Goal: Check status: Check status

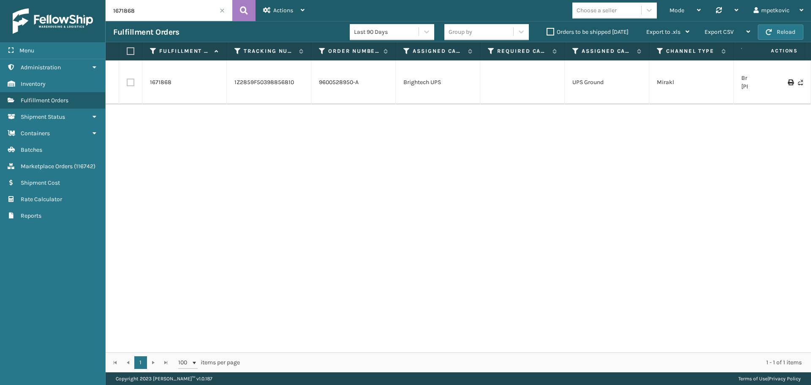
click at [381, 160] on div "1671868 1Z2859F50398856810 9600528950-A Brightech UPS UPS Ground Mirakl Brighte…" at bounding box center [458, 206] width 705 height 292
click at [279, 11] on span "Actions" at bounding box center [283, 10] width 20 height 7
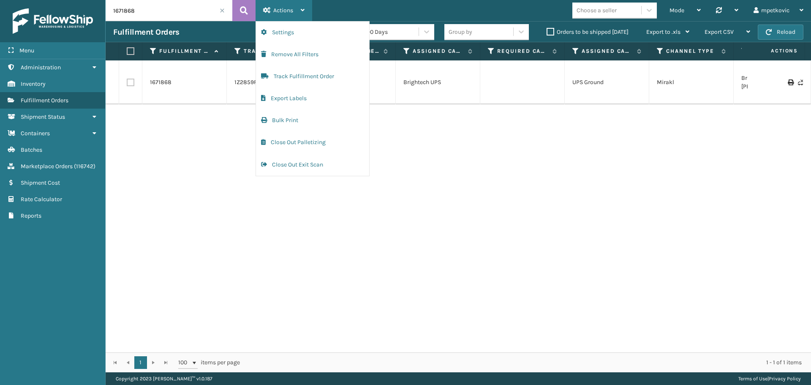
click at [269, 10] on icon at bounding box center [267, 10] width 8 height 6
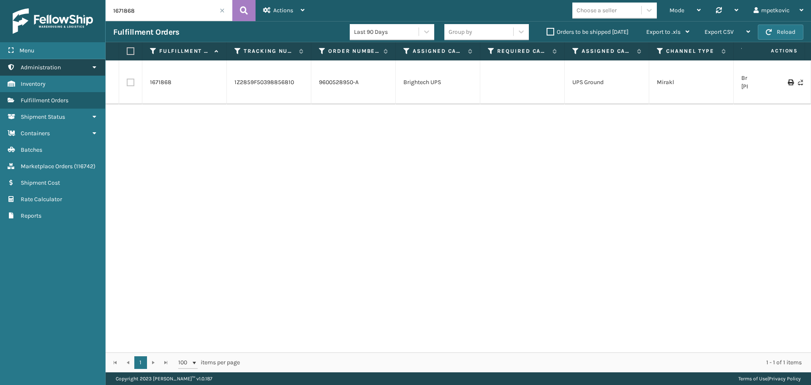
click at [55, 75] on link "Containers Administration" at bounding box center [52, 67] width 105 height 16
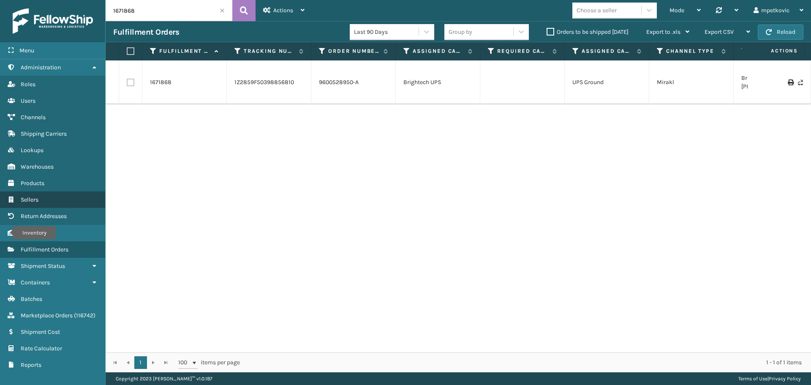
click at [55, 198] on link "Order Number Sellers" at bounding box center [52, 199] width 105 height 16
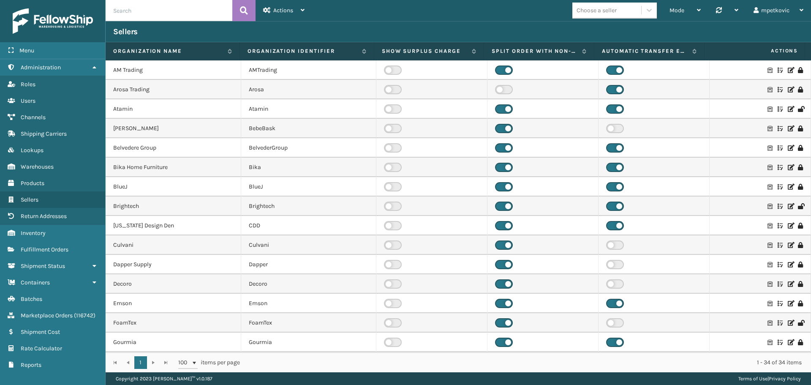
click at [211, 9] on input "text" at bounding box center [169, 10] width 127 height 21
type input "jump"
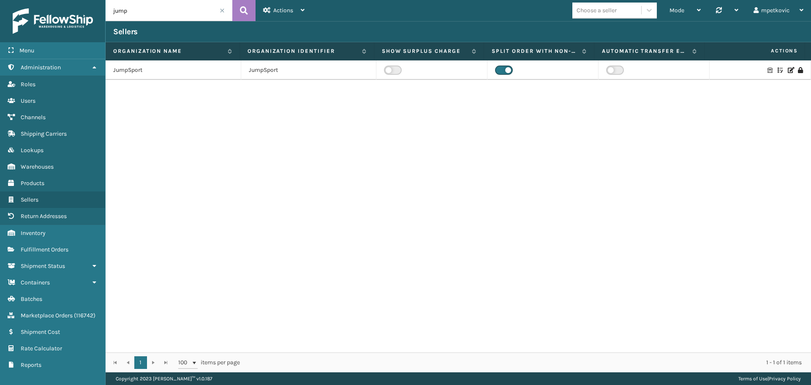
click at [788, 70] on icon at bounding box center [790, 70] width 5 height 6
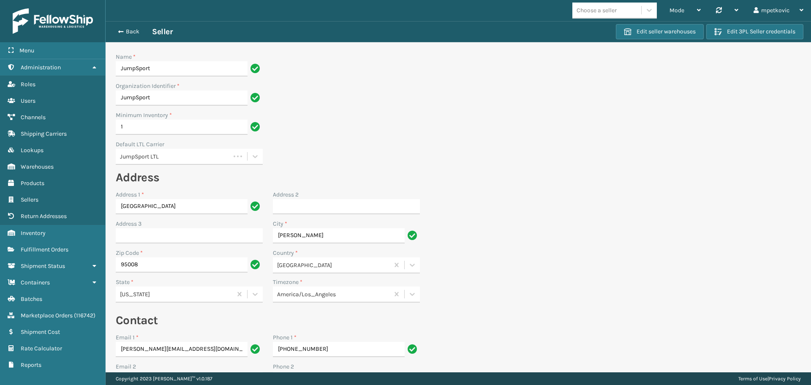
drag, startPoint x: 603, startPoint y: 167, endPoint x: 479, endPoint y: 132, distance: 128.6
click at [603, 167] on section "Back Seller Edit seller warehouses Edit 3PL Seller credentials Name * JumpSport…" at bounding box center [458, 263] width 705 height 485
drag, startPoint x: 479, startPoint y: 132, endPoint x: 452, endPoint y: 165, distance: 42.3
click at [479, 132] on section "Back Seller Edit seller warehouses Edit 3PL Seller credentials Name * JumpSport…" at bounding box center [458, 263] width 705 height 485
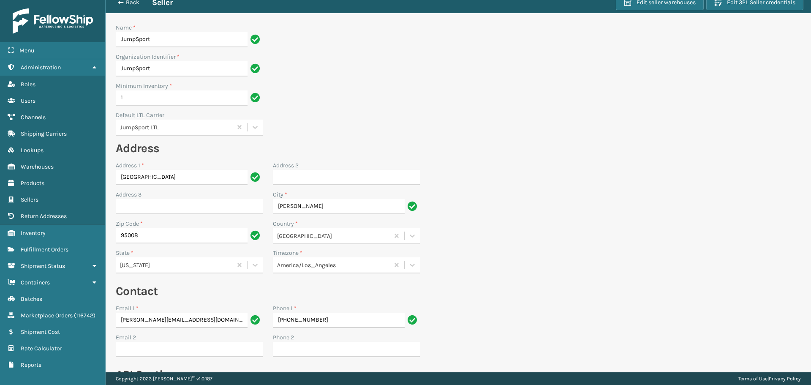
scroll to position [134, 0]
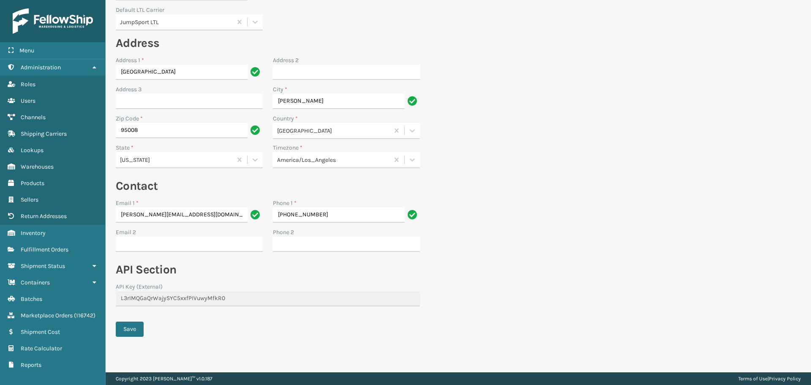
click at [464, 204] on section "Back Seller Edit seller warehouses Edit 3PL Seller credentials Name * JumpSport…" at bounding box center [458, 129] width 705 height 485
click at [223, 282] on div "API Key (External)" at bounding box center [268, 286] width 304 height 9
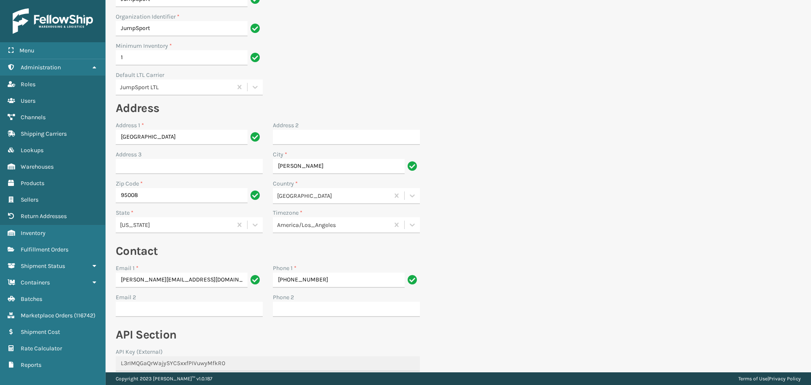
scroll to position [0, 0]
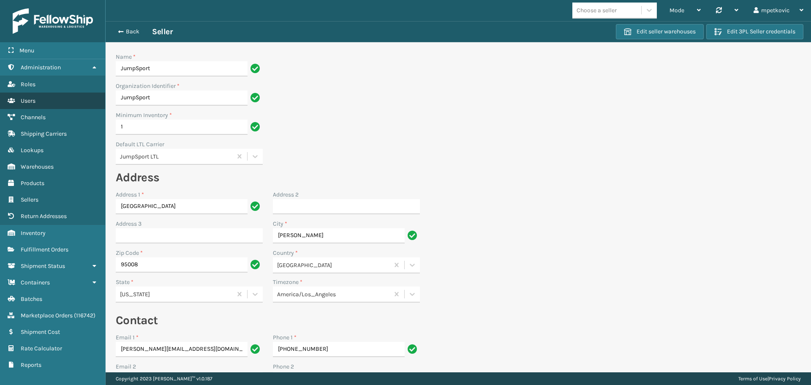
click at [53, 94] on link "Users" at bounding box center [52, 101] width 105 height 16
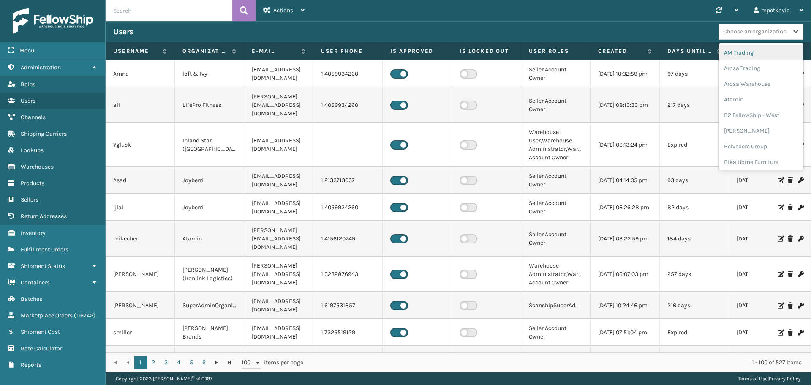
click at [767, 29] on div "Choose an organization" at bounding box center [754, 31] width 63 height 9
type input "jum"
click at [746, 50] on div "JumpSport" at bounding box center [761, 53] width 84 height 16
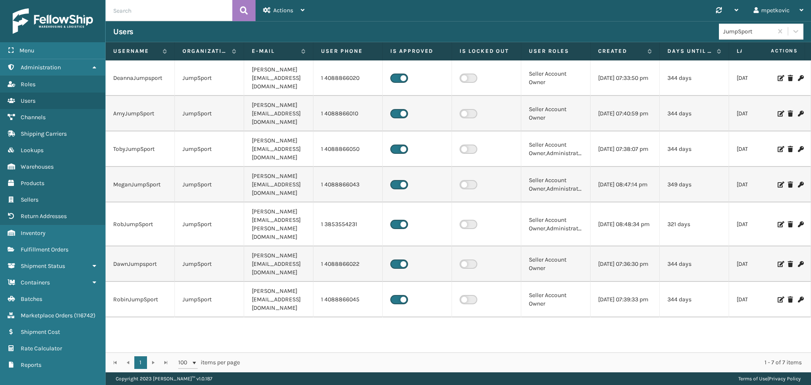
drag, startPoint x: 187, startPoint y: 315, endPoint x: 196, endPoint y: 284, distance: 32.1
click at [187, 316] on div "DeannaJumpsport JumpSport [PERSON_NAME][EMAIL_ADDRESS][DOMAIN_NAME] 1 408886602…" at bounding box center [458, 206] width 705 height 292
click at [183, 291] on div "DeannaJumpsport JumpSport [PERSON_NAME][EMAIL_ADDRESS][DOMAIN_NAME] 1 408886602…" at bounding box center [458, 206] width 705 height 292
click at [149, 282] on div "DeannaJumpsport JumpSport [PERSON_NAME][EMAIL_ADDRESS][DOMAIN_NAME] 1 408886602…" at bounding box center [458, 206] width 705 height 292
click at [146, 278] on div "DeannaJumpsport JumpSport [PERSON_NAME][EMAIL_ADDRESS][DOMAIN_NAME] 1 408886602…" at bounding box center [458, 206] width 705 height 292
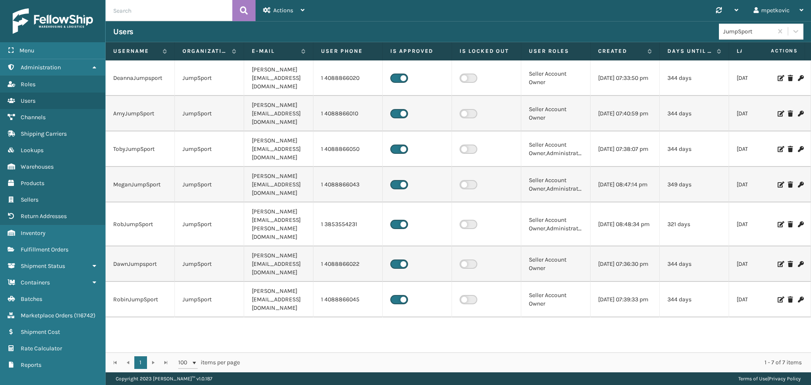
click at [778, 221] on icon at bounding box center [780, 224] width 5 height 6
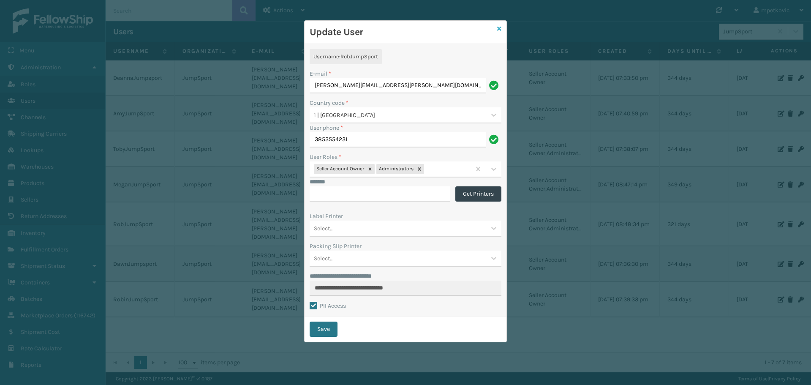
click at [499, 27] on icon at bounding box center [499, 29] width 4 height 6
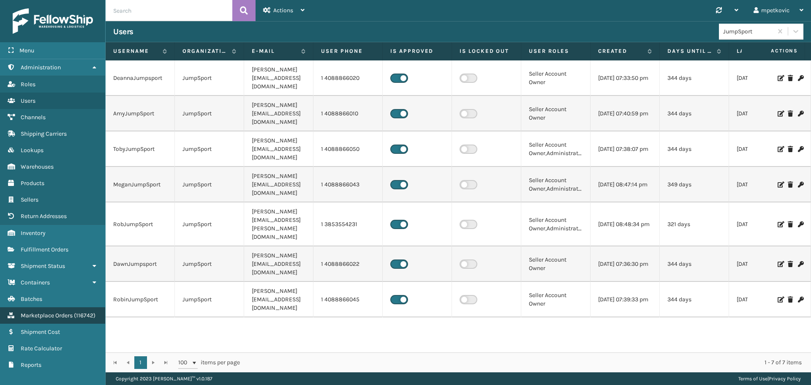
click at [60, 316] on span "Marketplace Orders" at bounding box center [47, 315] width 52 height 7
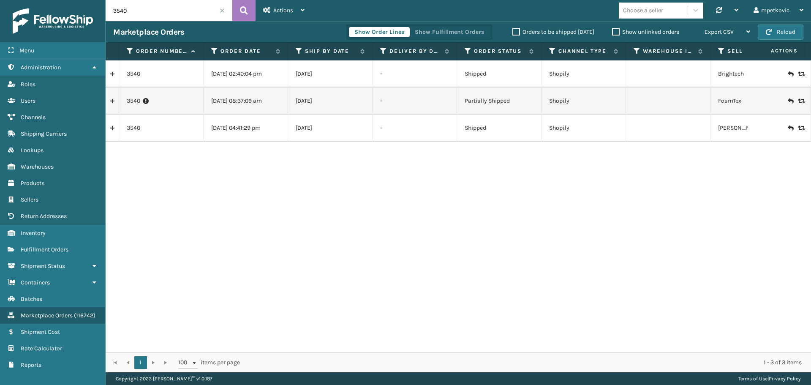
drag, startPoint x: 485, startPoint y: 190, endPoint x: 481, endPoint y: 187, distance: 5.3
click at [485, 189] on div "3540 [DATE] 02:40:04 pm 11/24/2024 - Shipped Shopify Brightech Brightech Shopif…" at bounding box center [458, 206] width 705 height 292
drag, startPoint x: 145, startPoint y: 73, endPoint x: 125, endPoint y: 76, distance: 20.0
click at [125, 76] on td "3540" at bounding box center [161, 73] width 84 height 27
copy link "3540"
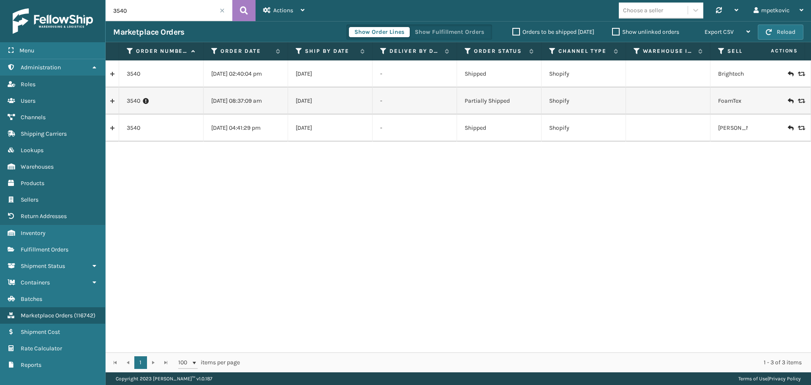
click at [371, 161] on div "3540 [DATE] 02:40:04 pm 11/24/2024 - Shipped Shopify Brightech Brightech Shopif…" at bounding box center [458, 206] width 705 height 292
click at [667, 11] on div "Choose a seller" at bounding box center [653, 10] width 69 height 14
type input "jum"
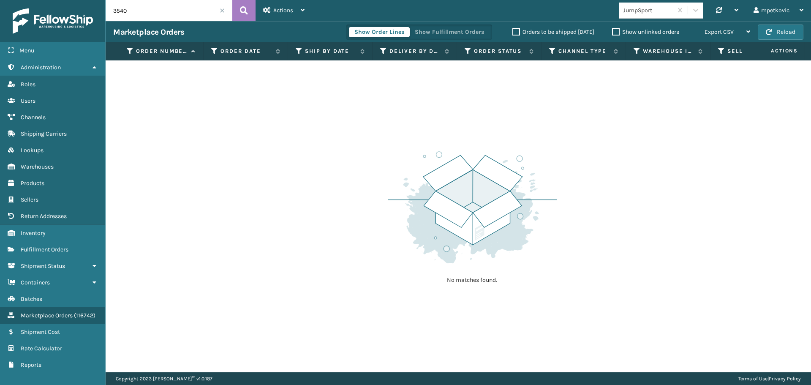
drag, startPoint x: 534, startPoint y: 34, endPoint x: 280, endPoint y: 14, distance: 255.1
click at [533, 34] on label "Orders to be shipped [DATE]" at bounding box center [553, 31] width 82 height 7
click at [538, 28] on div "Orders to be shipped [DATE]" at bounding box center [555, 32] width 100 height 10
click at [530, 30] on label "Orders to be shipped [DATE]" at bounding box center [553, 31] width 82 height 7
click at [513, 30] on input "Orders to be shipped [DATE]" at bounding box center [512, 29] width 0 height 5
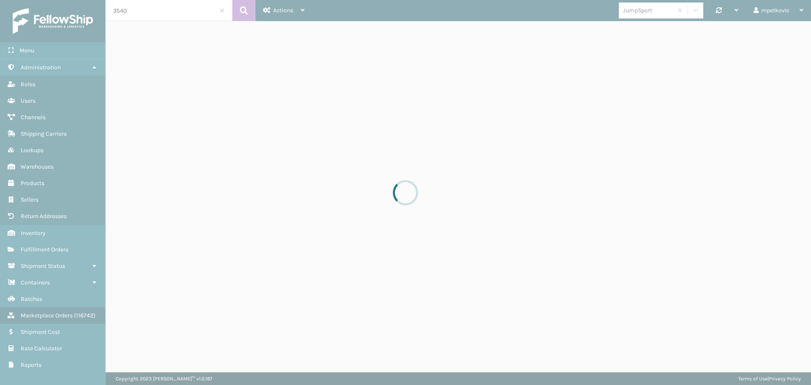
click at [458, 14] on div at bounding box center [405, 192] width 811 height 385
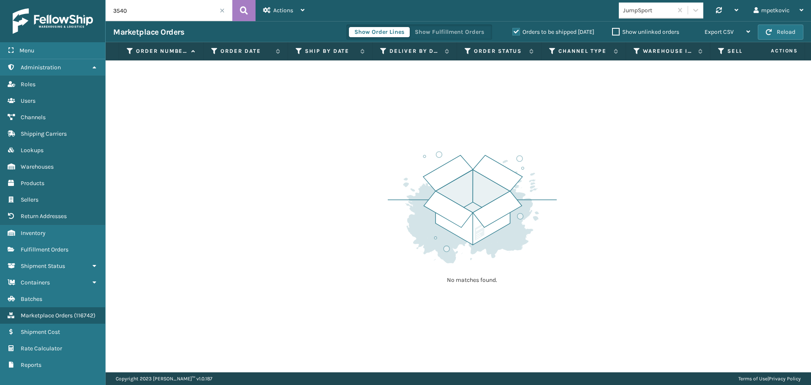
click at [221, 9] on span at bounding box center [222, 10] width 5 height 5
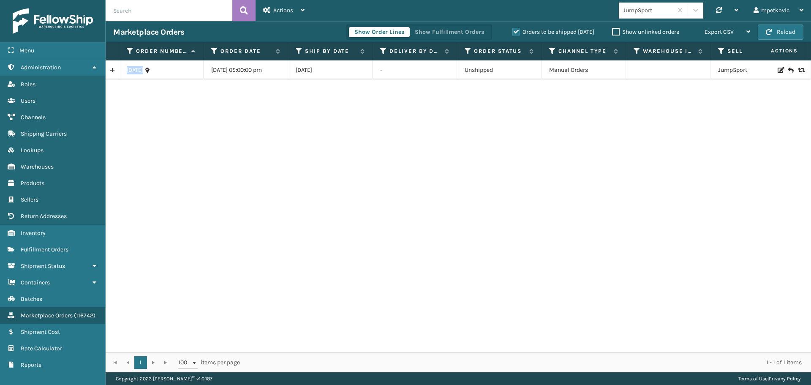
drag, startPoint x: 166, startPoint y: 71, endPoint x: 124, endPoint y: 71, distance: 42.7
click at [124, 71] on td "[DATE]" at bounding box center [161, 69] width 84 height 19
copy link "[DATE]"
click at [193, 210] on div "[DATE] [DATE] 05:00:00 pm 08/27/2025 - Unshipped Manual Orders JumpSport JumpSp…" at bounding box center [458, 206] width 705 height 292
click at [220, 93] on div "[DATE] [DATE] 05:00:00 pm 08/27/2025 - Unshipped Manual Orders JumpSport JumpSp…" at bounding box center [458, 206] width 705 height 292
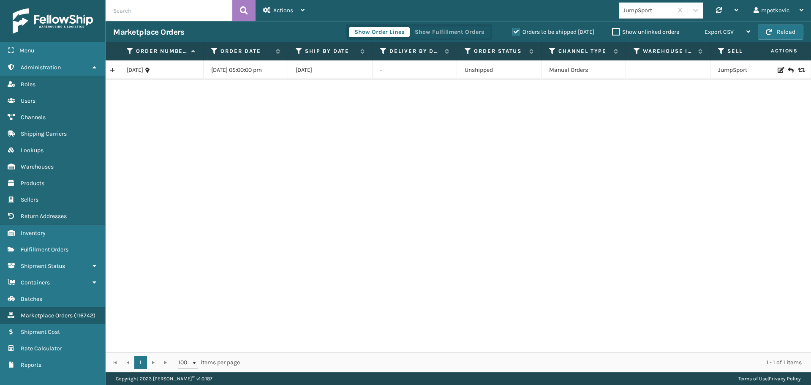
click at [177, 118] on div "[DATE] [DATE] 05:00:00 pm 08/27/2025 - Unshipped Manual Orders JumpSport JumpSp…" at bounding box center [458, 206] width 705 height 292
click at [162, 107] on div "[DATE] [DATE] 05:00:00 pm 08/27/2025 - Unshipped Manual Orders JumpSport JumpSp…" at bounding box center [458, 206] width 705 height 292
click at [170, 104] on div "[DATE] [DATE] 05:00:00 pm 08/27/2025 - Unshipped Manual Orders JumpSport JumpSp…" at bounding box center [458, 206] width 705 height 292
click at [154, 109] on div "[DATE] [DATE] 05:00:00 pm 08/27/2025 - Unshipped Manual Orders JumpSport JumpSp…" at bounding box center [458, 206] width 705 height 292
click at [152, 106] on div "[DATE] [DATE] 05:00:00 pm 08/27/2025 - Unshipped Manual Orders JumpSport JumpSp…" at bounding box center [458, 206] width 705 height 292
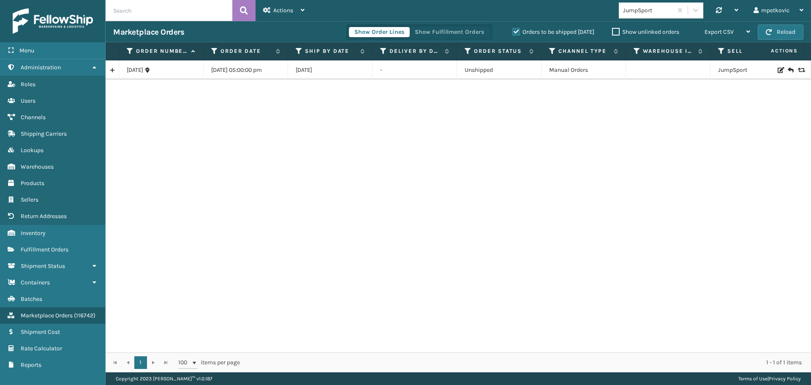
drag, startPoint x: 198, startPoint y: 139, endPoint x: 182, endPoint y: 136, distance: 15.6
click at [198, 139] on div "[DATE] [DATE] 05:00:00 pm 08/27/2025 - Unshipped Manual Orders JumpSport JumpSp…" at bounding box center [458, 206] width 705 height 292
click at [180, 124] on div "[DATE] [DATE] 05:00:00 pm 08/27/2025 - Unshipped Manual Orders JumpSport JumpSp…" at bounding box center [458, 206] width 705 height 292
click at [170, 98] on div "[DATE] [DATE] 05:00:00 pm 08/27/2025 - Unshipped Manual Orders JumpSport JumpSp…" at bounding box center [458, 206] width 705 height 292
click at [154, 103] on div "[DATE] [DATE] 05:00:00 pm 08/27/2025 - Unshipped Manual Orders JumpSport JumpSp…" at bounding box center [458, 206] width 705 height 292
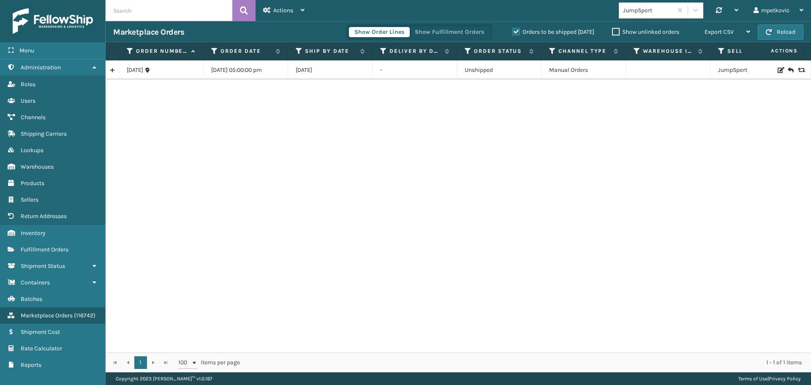
click at [151, 100] on div "[DATE] [DATE] 05:00:00 pm 08/27/2025 - Unshipped Manual Orders JumpSport JumpSp…" at bounding box center [458, 206] width 705 height 292
click at [150, 98] on div "[DATE] [DATE] 05:00:00 pm 08/27/2025 - Unshipped Manual Orders JumpSport JumpSp…" at bounding box center [458, 206] width 705 height 292
click at [154, 96] on div "[DATE] [DATE] 05:00:00 pm 08/27/2025 - Unshipped Manual Orders JumpSport JumpSp…" at bounding box center [458, 206] width 705 height 292
click at [169, 95] on div "[DATE] [DATE] 05:00:00 pm 08/27/2025 - Unshipped Manual Orders JumpSport JumpSp…" at bounding box center [458, 206] width 705 height 292
click at [166, 99] on div "[DATE] [DATE] 05:00:00 pm 08/27/2025 - Unshipped Manual Orders JumpSport JumpSp…" at bounding box center [458, 206] width 705 height 292
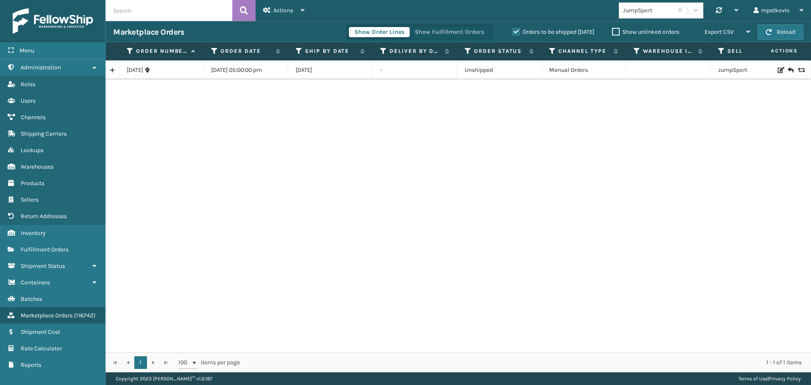
click at [170, 98] on div "[DATE] [DATE] 05:00:00 pm 08/27/2025 - Unshipped Manual Orders JumpSport JumpSp…" at bounding box center [458, 206] width 705 height 292
click at [155, 102] on div "[DATE] [DATE] 05:00:00 pm 08/27/2025 - Unshipped Manual Orders JumpSport JumpSp…" at bounding box center [458, 206] width 705 height 292
click at [153, 97] on div "[DATE] [DATE] 05:00:00 pm 08/27/2025 - Unshipped Manual Orders JumpSport JumpSp…" at bounding box center [458, 206] width 705 height 292
click at [153, 95] on div "[DATE] [DATE] 05:00:00 pm 08/27/2025 - Unshipped Manual Orders JumpSport JumpSp…" at bounding box center [458, 206] width 705 height 292
click at [174, 95] on div "[DATE] [DATE] 05:00:00 pm 08/27/2025 - Unshipped Manual Orders JumpSport JumpSp…" at bounding box center [458, 206] width 705 height 292
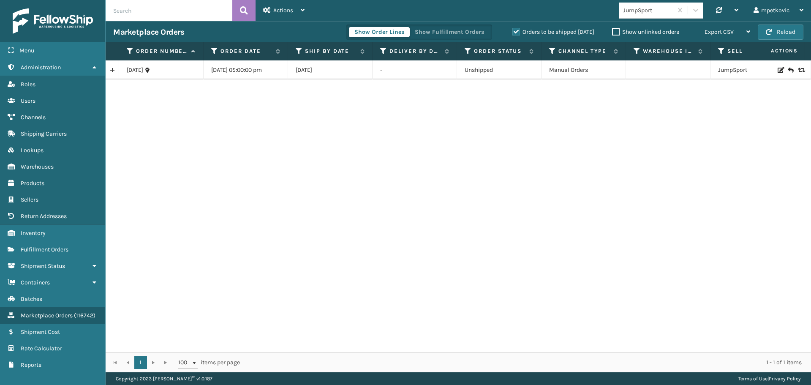
click at [147, 99] on div "[DATE] [DATE] 05:00:00 pm 08/27/2025 - Unshipped Manual Orders JumpSport JumpSp…" at bounding box center [458, 206] width 705 height 292
click at [150, 96] on div "[DATE] [DATE] 05:00:00 pm 08/27/2025 - Unshipped Manual Orders JumpSport JumpSp…" at bounding box center [458, 206] width 705 height 292
click at [785, 33] on button "Reload" at bounding box center [781, 31] width 46 height 15
click at [413, 139] on div "[DATE] [DATE] 05:00:00 pm 08/27/2025 - Unshipped Manual Orders JumpSport JumpSp…" at bounding box center [458, 206] width 705 height 292
click at [404, 114] on div "[DATE] [DATE] 05:00:00 pm 08/27/2025 - Unshipped Manual Orders JumpSport JumpSp…" at bounding box center [458, 206] width 705 height 292
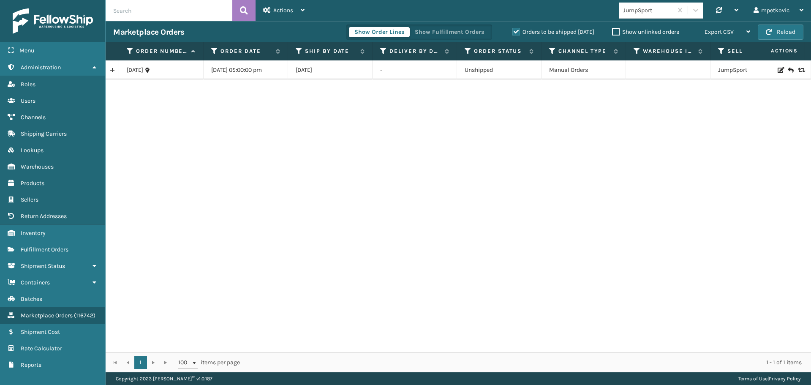
click at [155, 13] on input "text" at bounding box center [169, 10] width 127 height 21
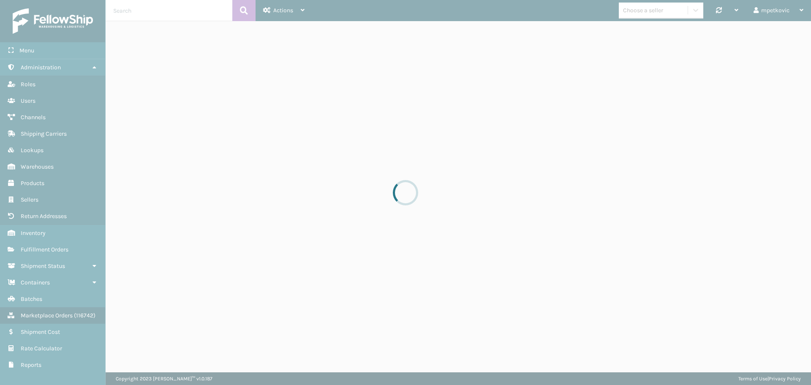
click at [169, 12] on div at bounding box center [405, 192] width 811 height 385
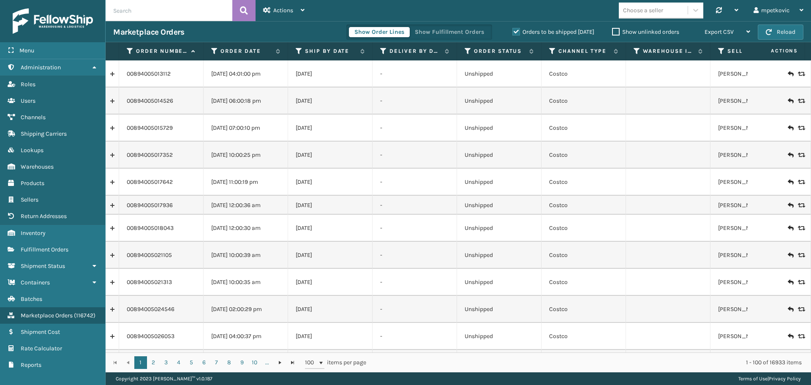
click at [173, 4] on input "text" at bounding box center [169, 10] width 127 height 21
paste input "111-5261055-3798657"
type input "111-5261055-3798657"
click at [238, 11] on button at bounding box center [243, 10] width 23 height 21
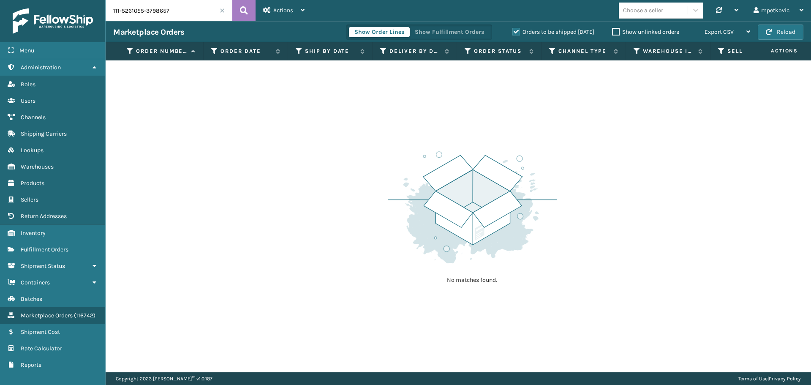
click at [198, 117] on div "No matches found." at bounding box center [458, 216] width 705 height 312
click at [539, 32] on label "Orders to be shipped [DATE]" at bounding box center [553, 31] width 82 height 7
click at [513, 32] on input "Orders to be shipped [DATE]" at bounding box center [512, 29] width 0 height 5
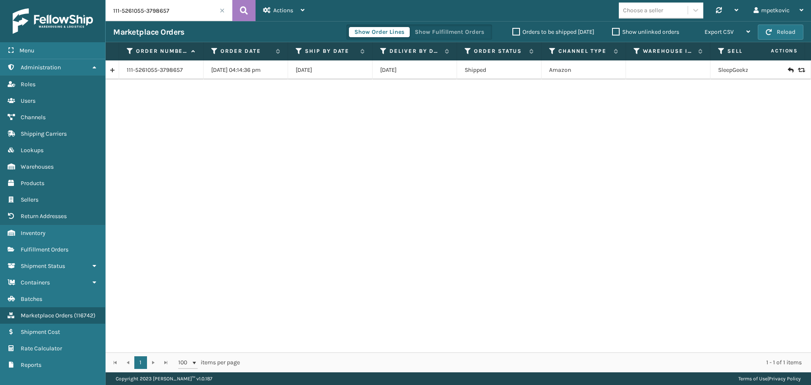
click at [250, 103] on div "111-5261055-3798657 [DATE] 04:14:36 pm 08/08/2025 [DATE] Shipped Amazon SleepGe…" at bounding box center [458, 206] width 705 height 292
click at [159, 69] on link "111-5261055-3798657" at bounding box center [155, 70] width 56 height 8
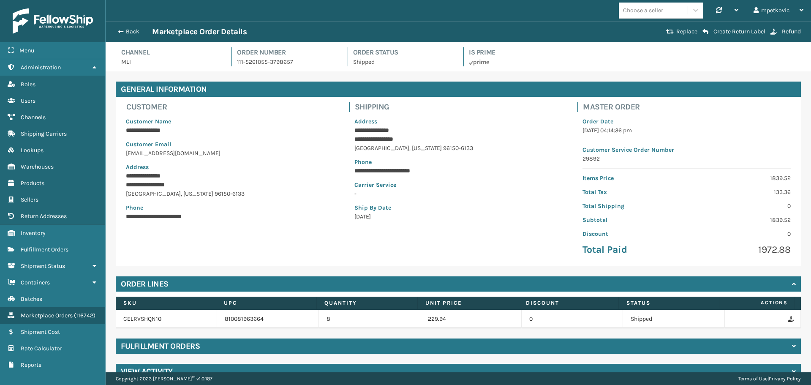
click at [434, 56] on h4 "Order Status" at bounding box center [403, 52] width 100 height 10
drag, startPoint x: 133, startPoint y: 63, endPoint x: 119, endPoint y: 63, distance: 13.9
click at [119, 63] on div "Channel MLI" at bounding box center [169, 56] width 106 height 19
copy p "MLI"
drag, startPoint x: 298, startPoint y: 59, endPoint x: 235, endPoint y: 61, distance: 63.0
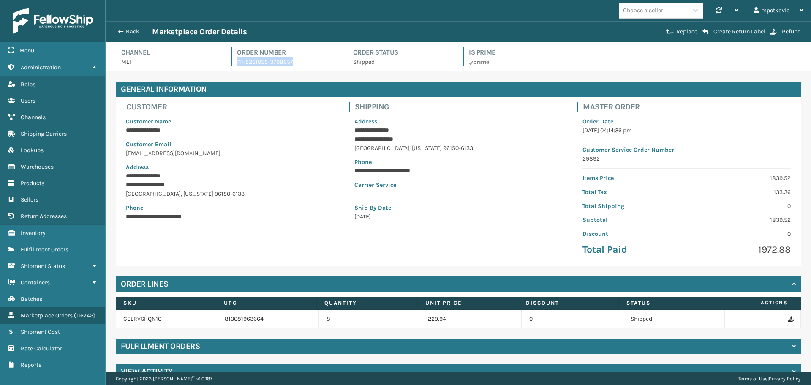
click at [235, 61] on div "Order Number 111-5261055-3798657" at bounding box center [284, 56] width 106 height 19
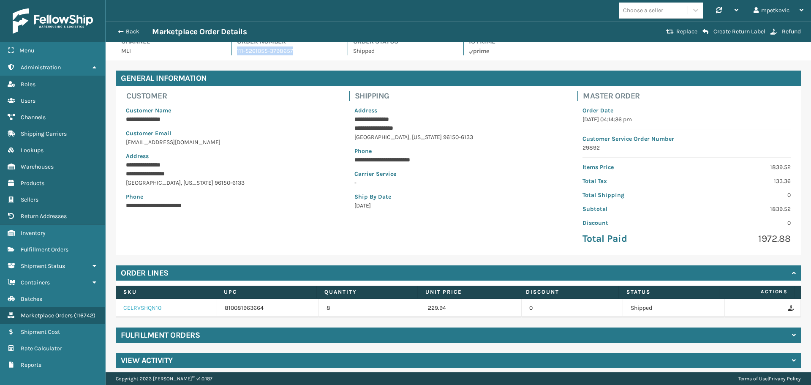
scroll to position [17, 0]
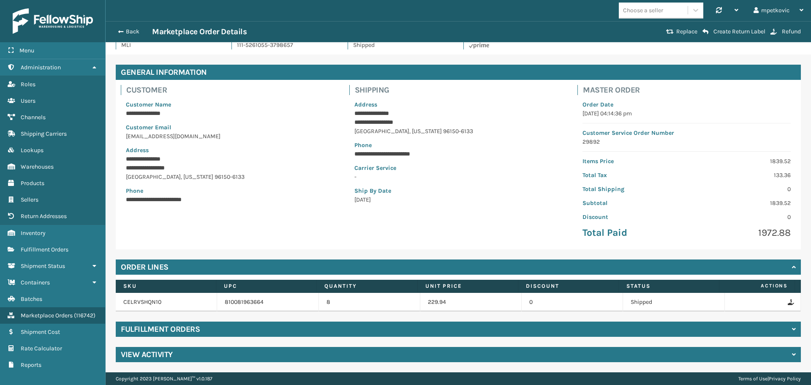
click at [168, 320] on div "**********" at bounding box center [458, 213] width 705 height 318
click at [170, 332] on h4 "Fulfillment Orders" at bounding box center [160, 329] width 79 height 10
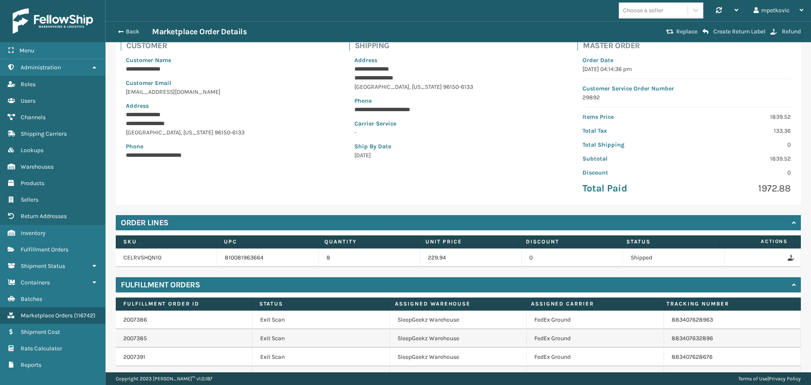
scroll to position [0, 0]
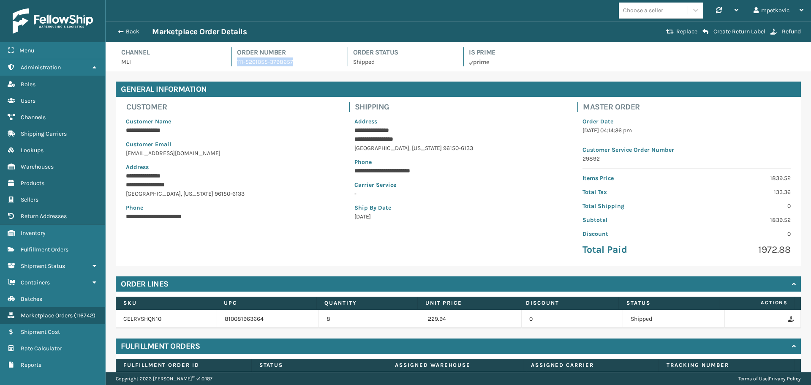
drag, startPoint x: 296, startPoint y: 61, endPoint x: 232, endPoint y: 59, distance: 63.4
click at [232, 59] on div "Order Number 111-5261055-3798657" at bounding box center [284, 56] width 106 height 19
copy p "111-5261055-3798657"
click at [66, 252] on span "Fulfillment Orders" at bounding box center [45, 249] width 48 height 7
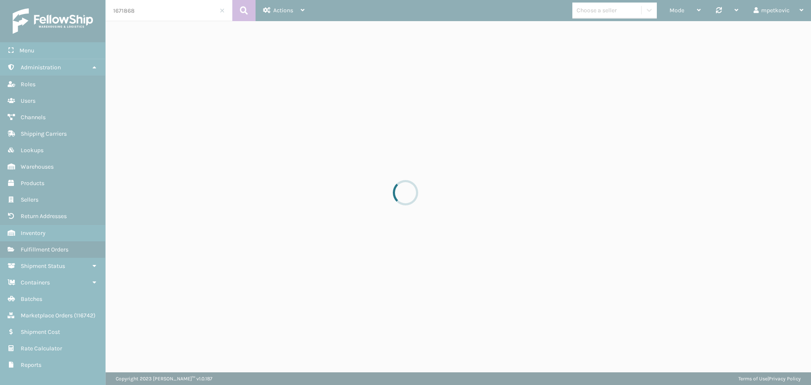
click at [153, 13] on div at bounding box center [405, 192] width 811 height 385
click at [180, 13] on input "1671868" at bounding box center [169, 10] width 127 height 21
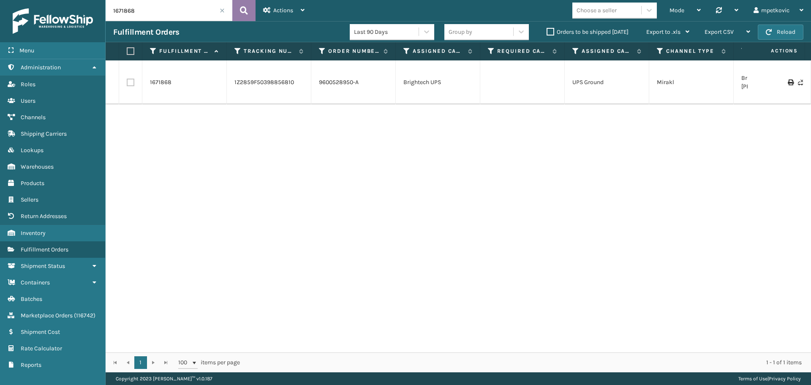
paste input "11-5261055-3798657"
type input "111-5261055-3798657"
click at [243, 10] on icon at bounding box center [244, 10] width 8 height 13
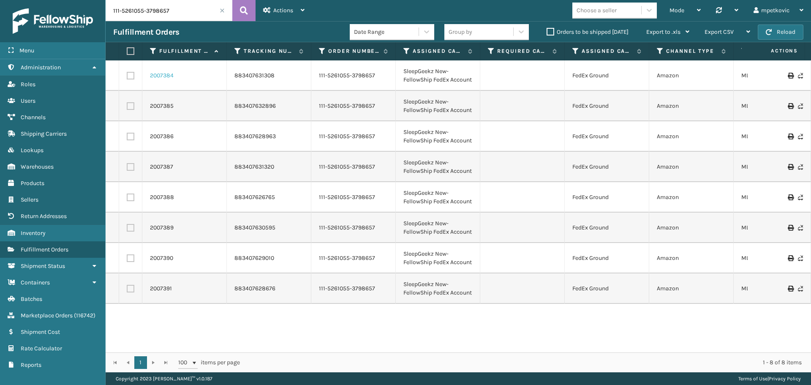
click at [159, 78] on link "2007384" at bounding box center [162, 75] width 24 height 8
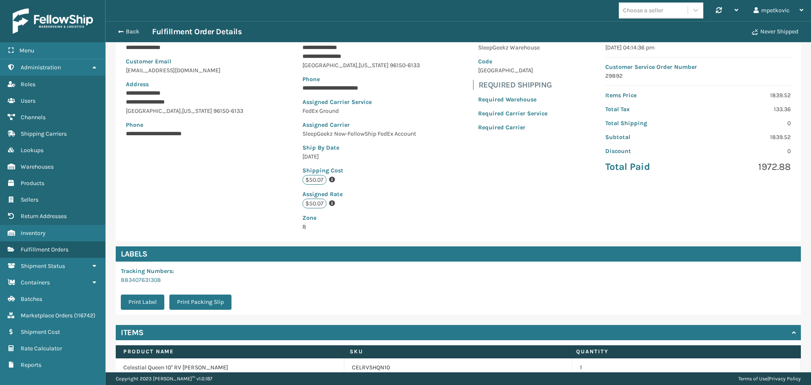
scroll to position [123, 0]
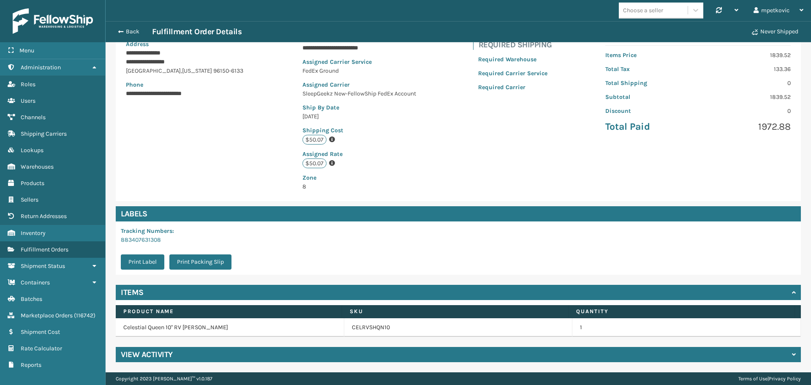
click at [266, 351] on div "View Activity" at bounding box center [458, 354] width 685 height 15
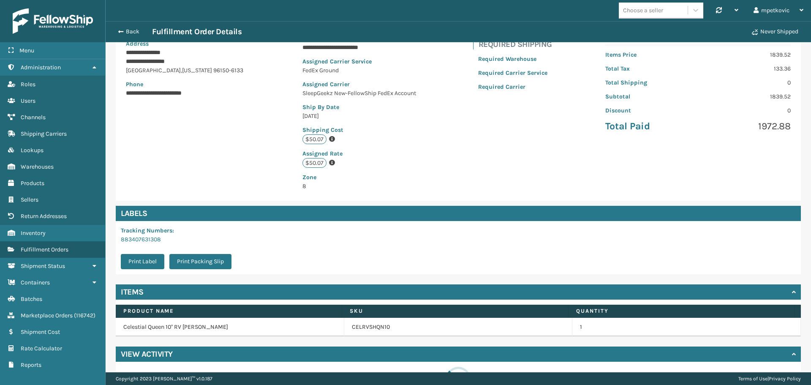
click at [239, 166] on div "**********" at bounding box center [458, 86] width 685 height 227
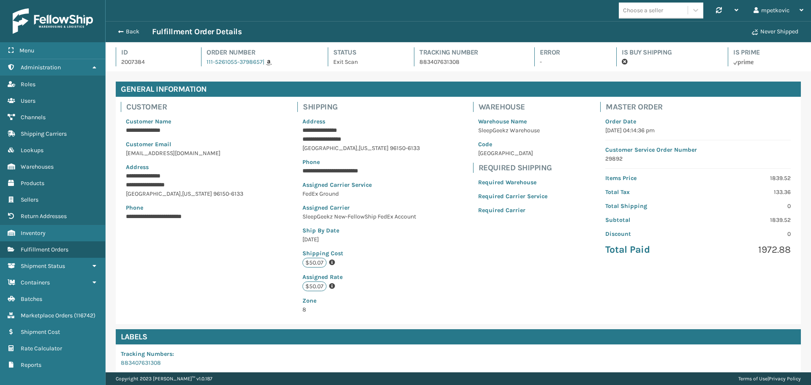
click at [211, 114] on div "**********" at bounding box center [185, 169] width 129 height 114
click at [127, 32] on button "Back" at bounding box center [132, 32] width 39 height 8
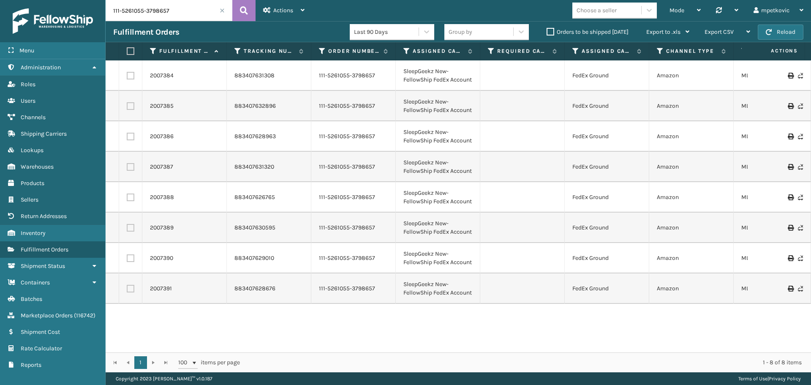
click at [207, 32] on div "Fulfillment Orders" at bounding box center [231, 32] width 237 height 10
click at [201, 30] on div "Fulfillment Orders" at bounding box center [231, 32] width 237 height 10
click at [195, 30] on div "Fulfillment Orders" at bounding box center [231, 32] width 237 height 10
click at [330, 80] on link "111-5261055-3798657" at bounding box center [347, 75] width 56 height 8
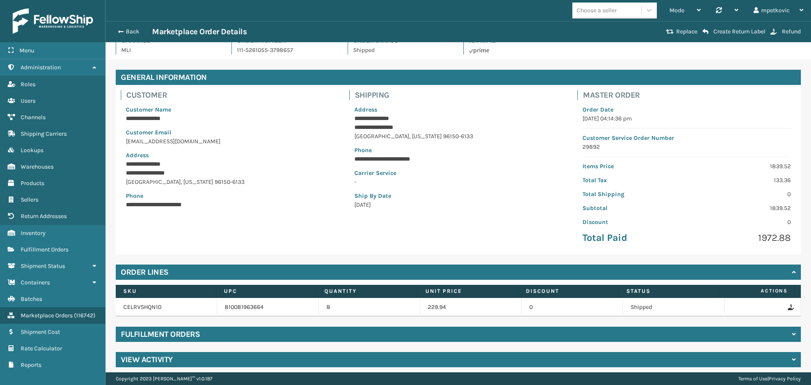
scroll to position [17, 0]
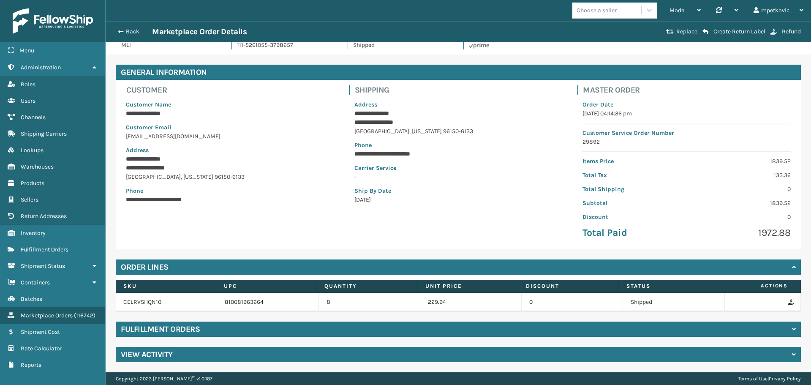
click at [229, 204] on div "**********" at bounding box center [230, 152] width 218 height 114
click at [129, 32] on button "Back" at bounding box center [132, 32] width 39 height 8
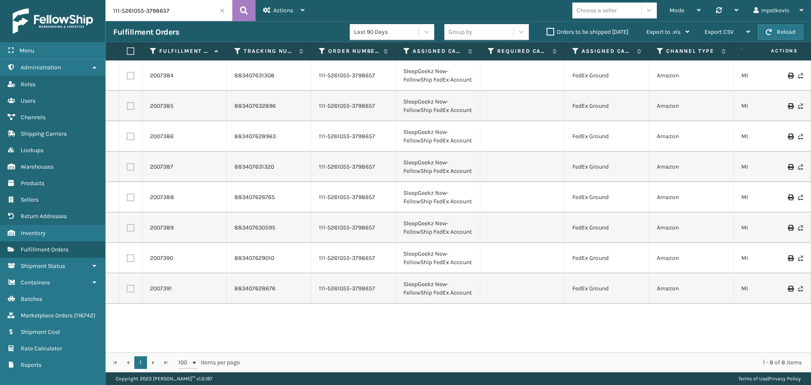
click at [322, 30] on div "Fulfillment Orders" at bounding box center [231, 32] width 237 height 10
click at [788, 78] on icon at bounding box center [790, 76] width 5 height 6
click at [275, 28] on div "Fulfillment Orders" at bounding box center [231, 32] width 237 height 10
click at [220, 30] on div "Fulfillment Orders" at bounding box center [231, 32] width 237 height 10
click at [206, 34] on div "Fulfillment Orders" at bounding box center [231, 32] width 237 height 10
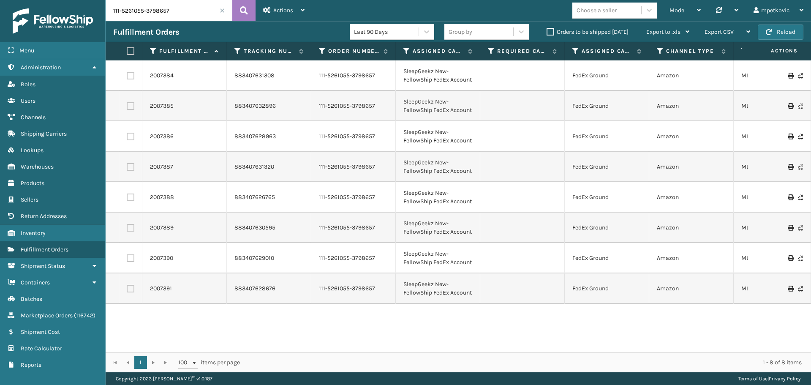
click at [200, 31] on div "Fulfillment Orders" at bounding box center [231, 32] width 237 height 10
click at [196, 30] on div "Fulfillment Orders" at bounding box center [231, 32] width 237 height 10
